Goal: Information Seeking & Learning: Learn about a topic

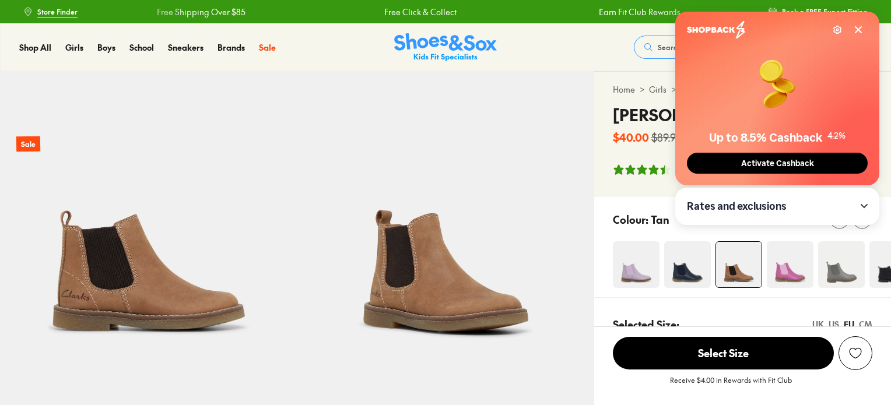
select select "*"
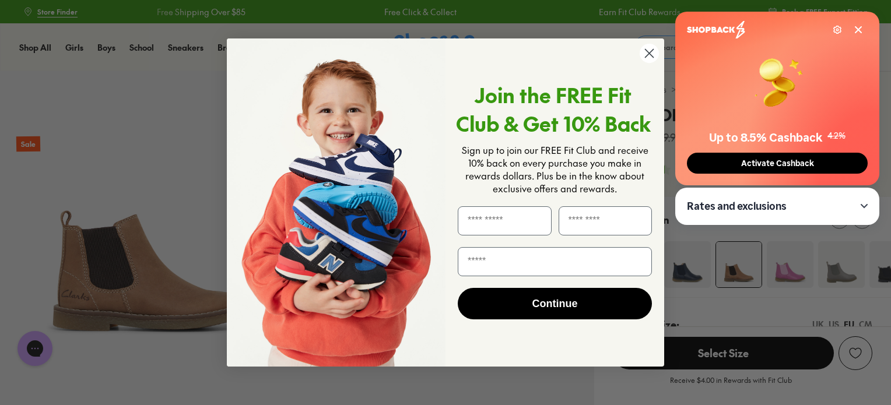
click at [648, 47] on circle "Close dialog" at bounding box center [649, 53] width 19 height 19
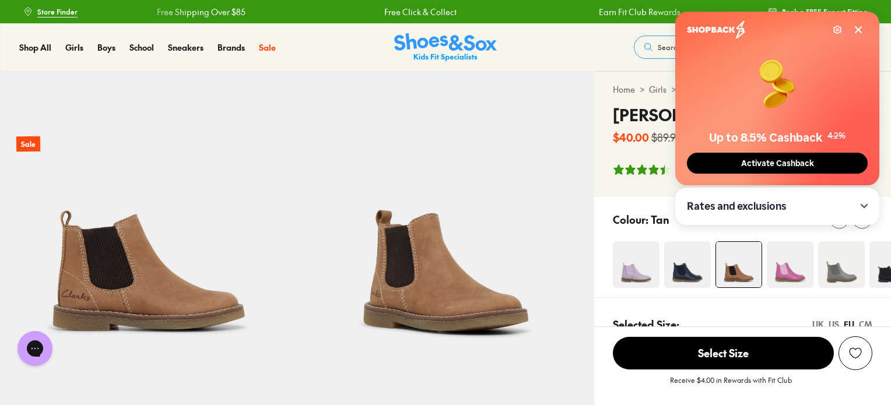
click at [856, 33] on icon at bounding box center [858, 29] width 9 height 9
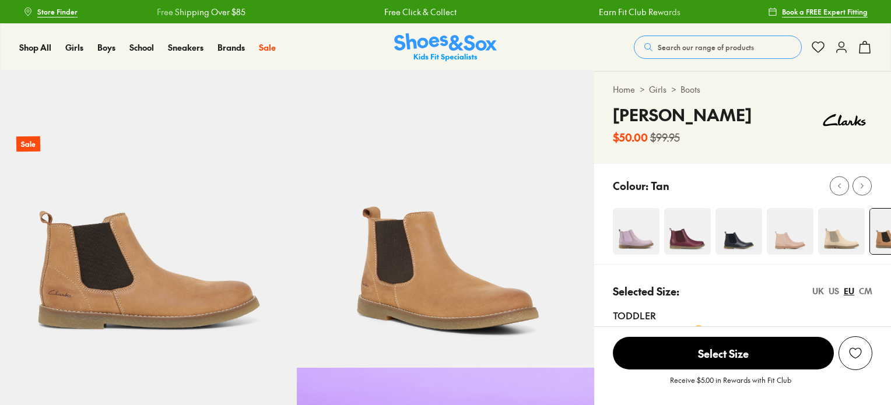
select select "*"
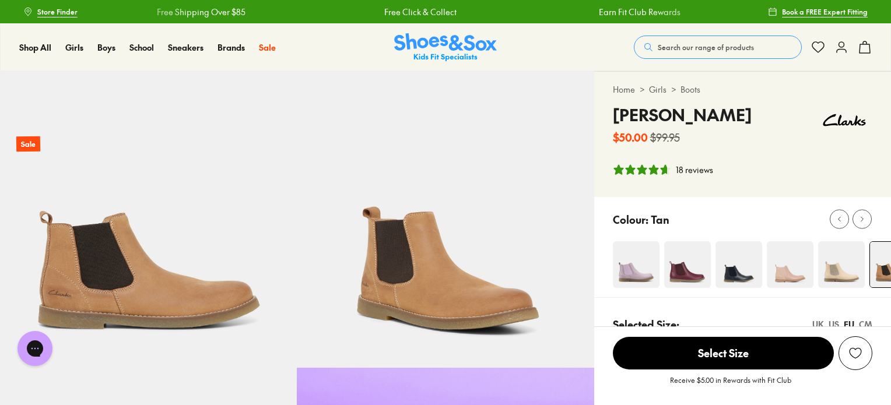
click at [687, 271] on img at bounding box center [687, 264] width 47 height 47
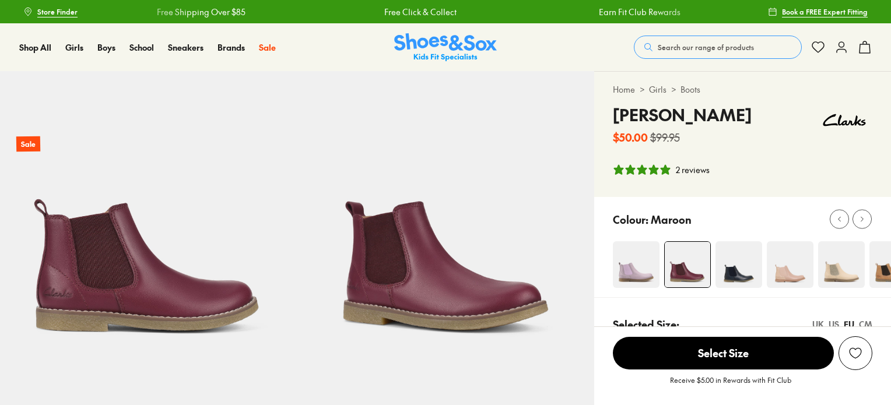
click at [690, 41] on button "Search our range of products" at bounding box center [718, 47] width 168 height 23
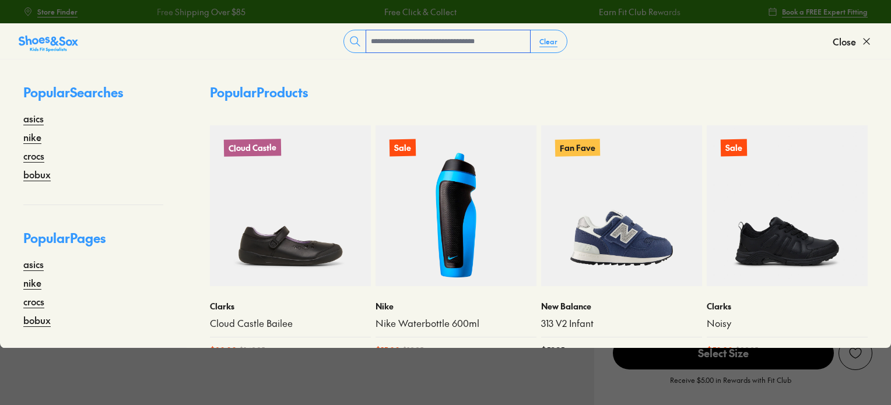
select select "*"
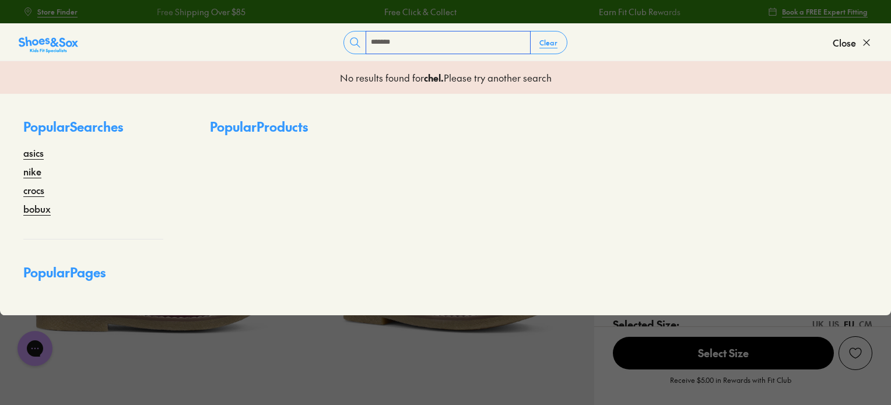
type input "*******"
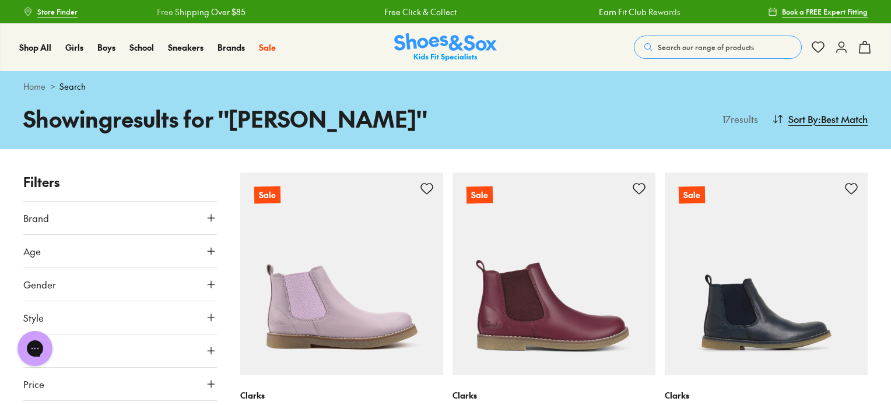
click at [213, 280] on icon at bounding box center [211, 285] width 12 height 12
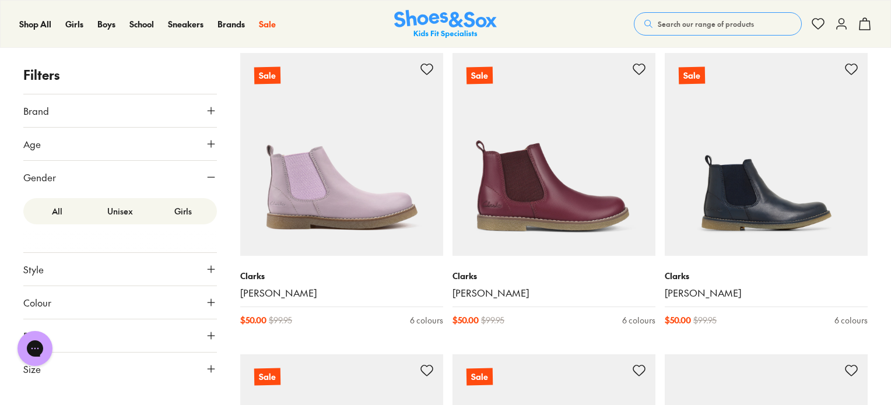
scroll to position [127, 0]
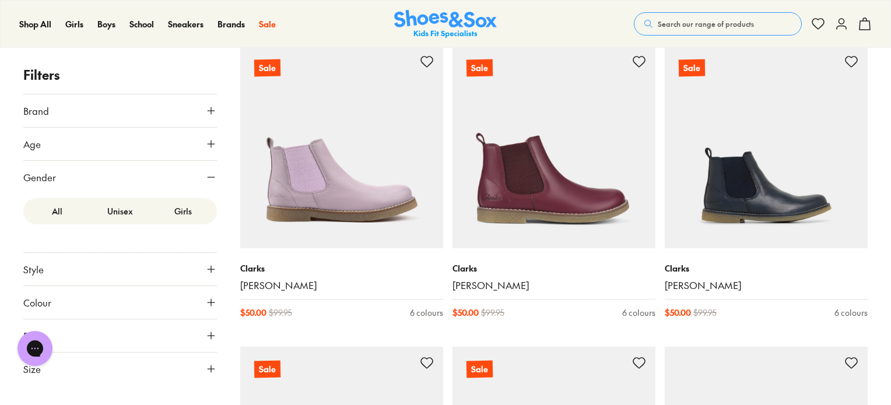
click at [132, 213] on label "Unisex" at bounding box center [120, 212] width 63 height 22
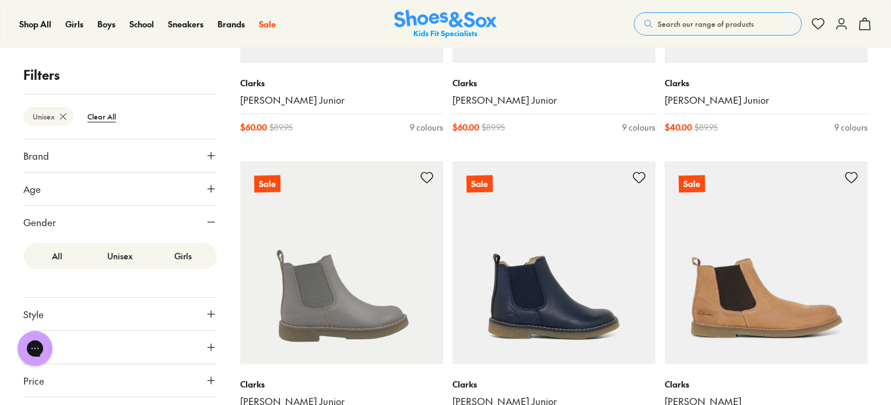
scroll to position [951, 0]
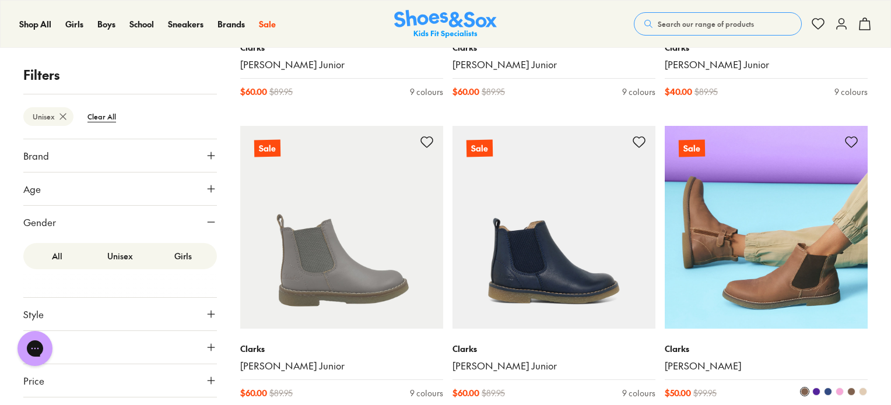
click at [763, 289] on img at bounding box center [766, 227] width 203 height 203
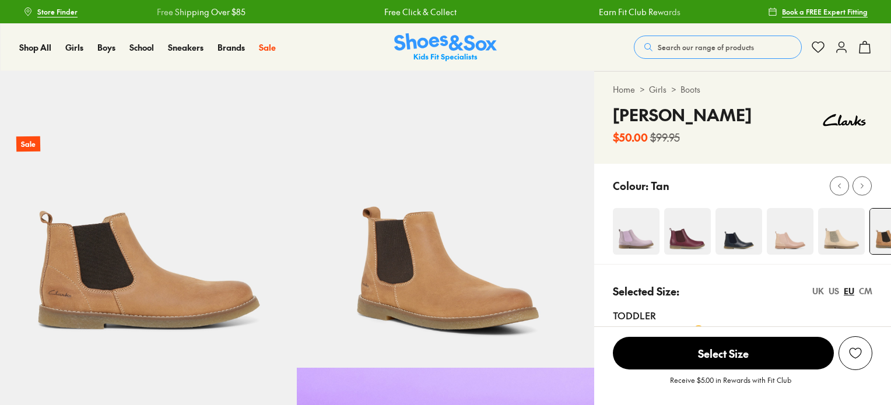
select select "*"
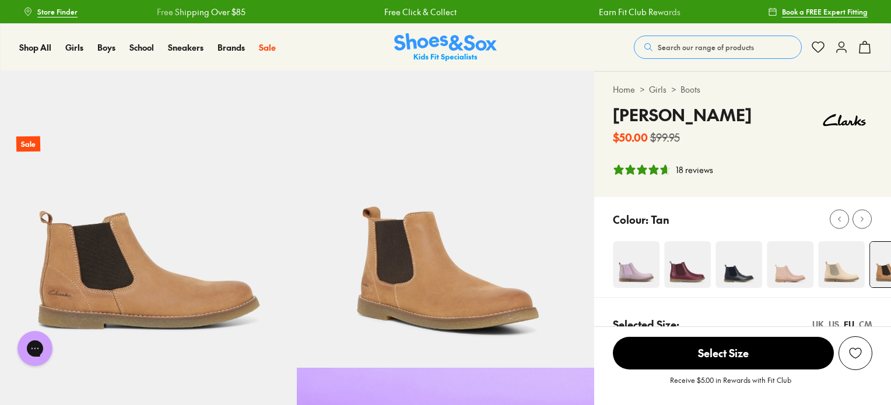
click at [687, 277] on img at bounding box center [687, 264] width 47 height 47
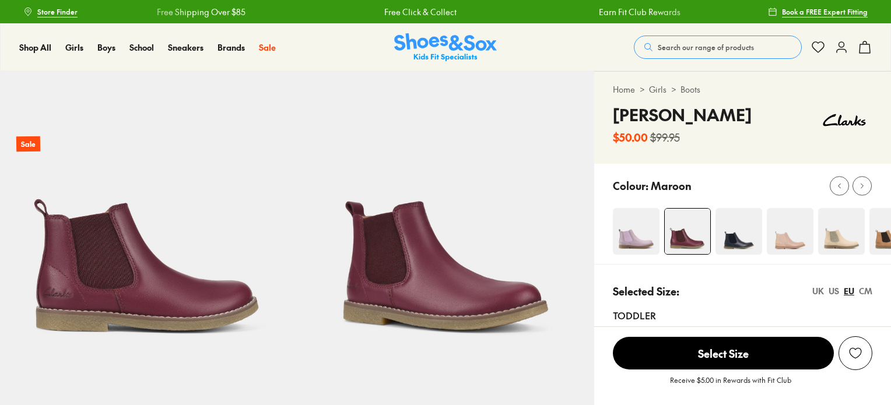
select select "*"
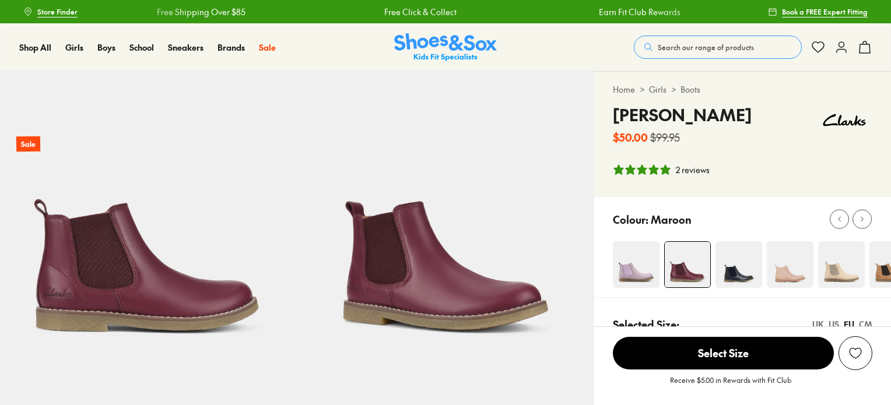
click at [786, 275] on img at bounding box center [790, 264] width 47 height 47
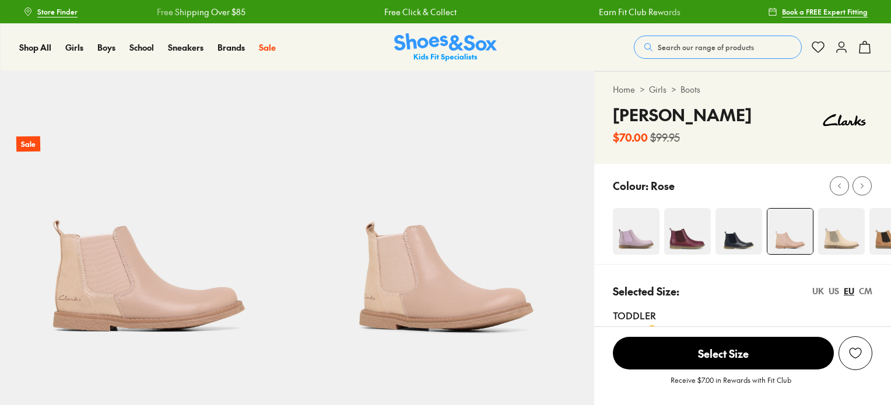
click at [837, 245] on img at bounding box center [841, 231] width 47 height 47
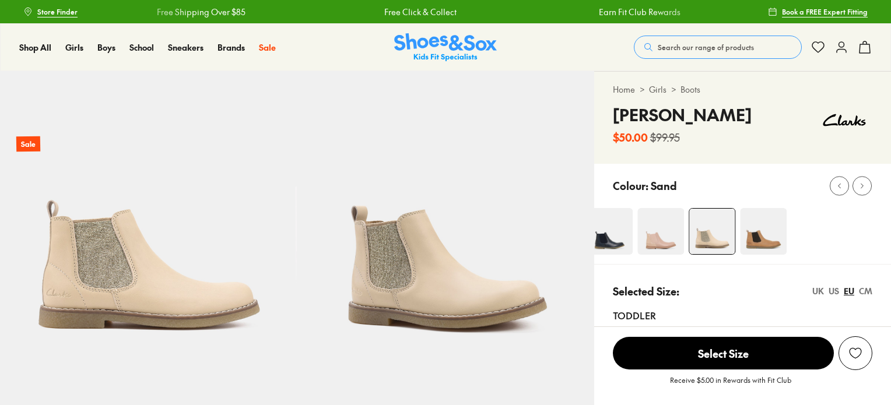
click at [761, 240] on img at bounding box center [763, 231] width 47 height 47
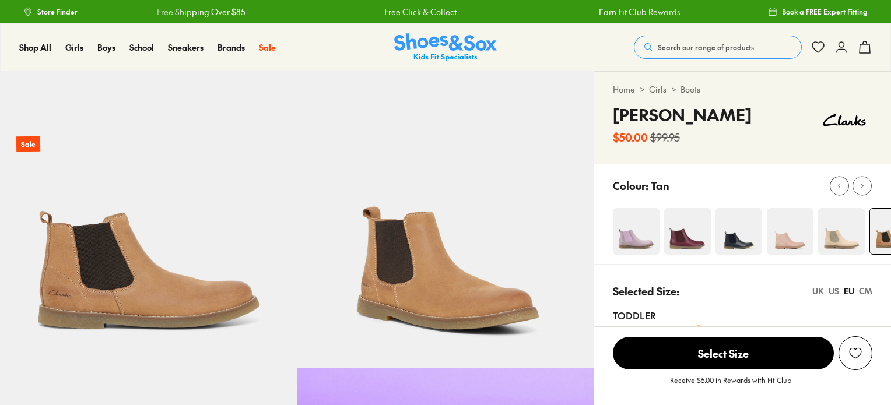
select select "*"
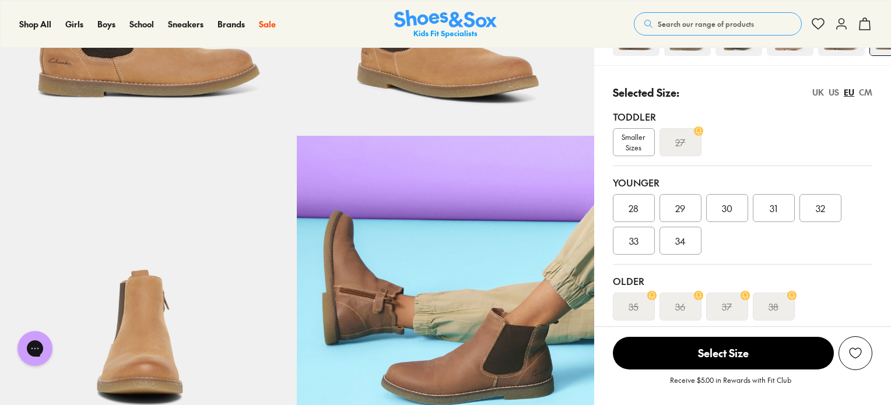
scroll to position [237, 0]
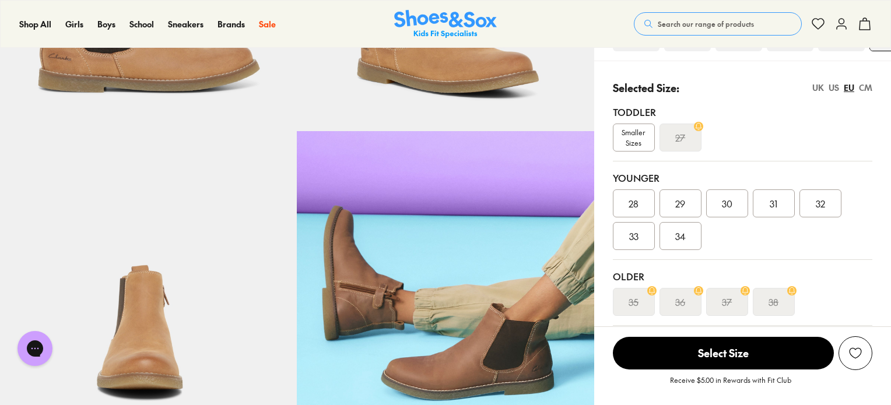
click at [865, 86] on div "CM" at bounding box center [865, 88] width 13 height 12
click at [817, 87] on div "UK" at bounding box center [818, 88] width 12 height 12
click at [833, 85] on div "US" at bounding box center [833, 88] width 10 height 12
click at [866, 89] on div "CM" at bounding box center [865, 88] width 13 height 12
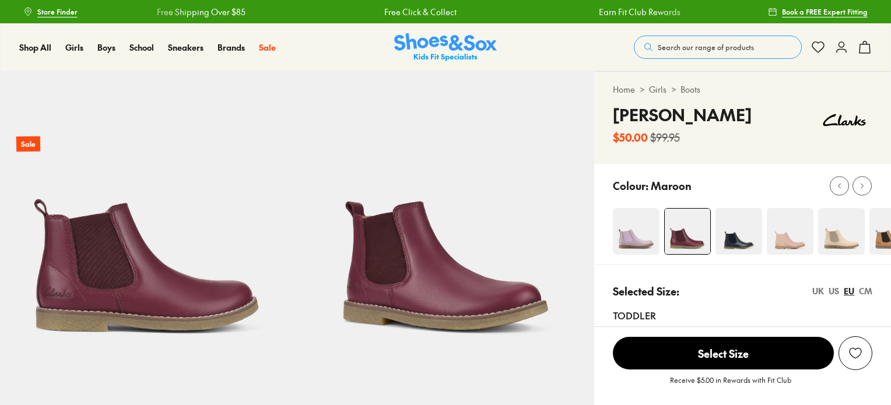
select select "*"
